Goal: Task Accomplishment & Management: Complete application form

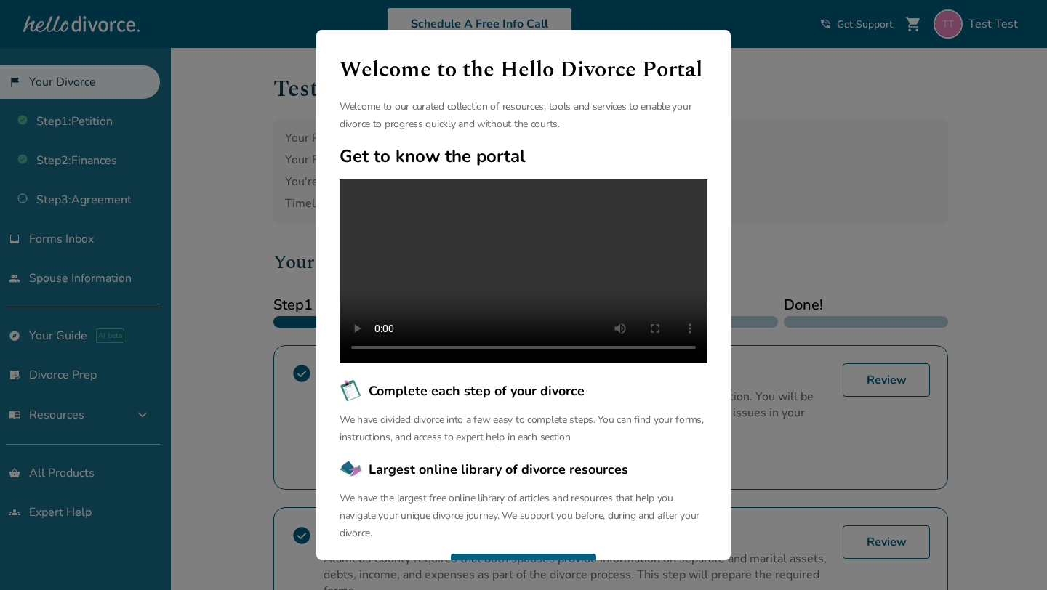
click at [221, 141] on div "Welcome to the Hello Divorce Portal Welcome to our curated collection of resour…" at bounding box center [523, 295] width 1047 height 590
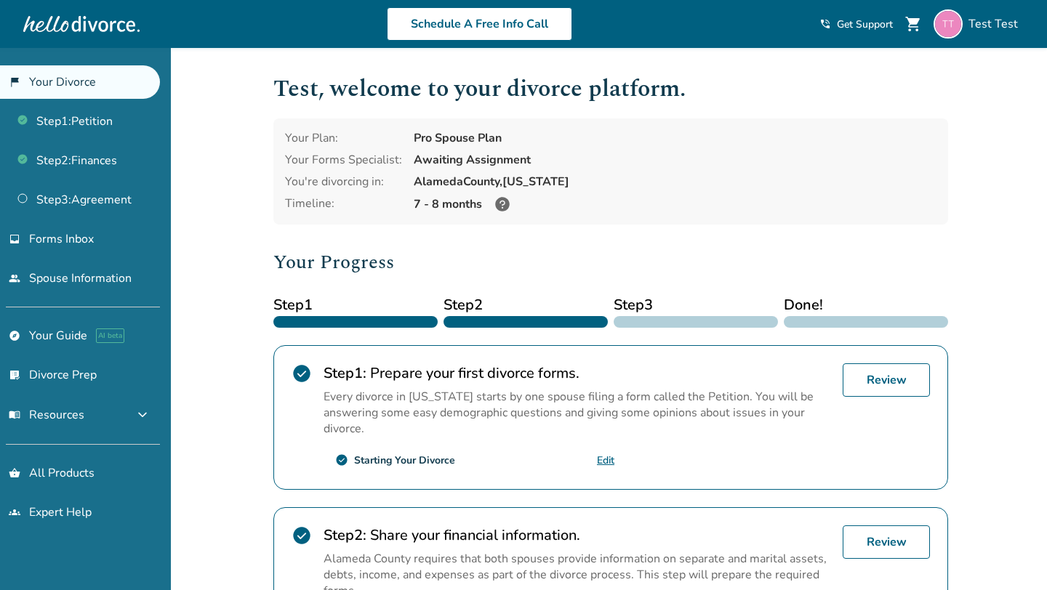
click at [249, 200] on div "Added to cart Test , welcome to your divorce platform. Your Plan: Pro Spouse Pl…" at bounding box center [523, 552] width 1047 height 1009
